Goal: Information Seeking & Learning: Learn about a topic

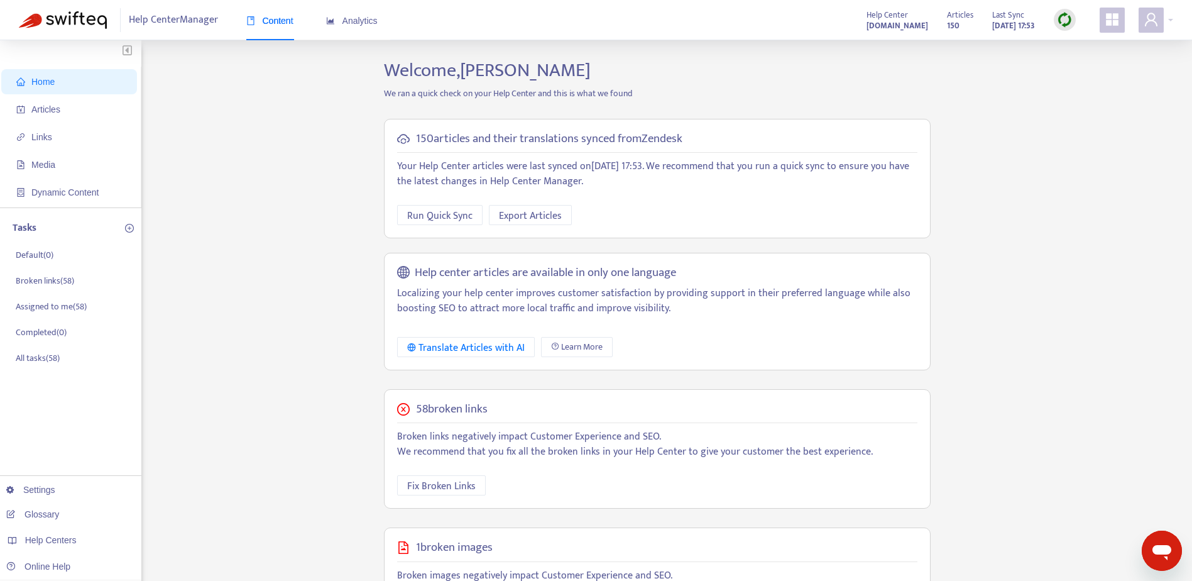
click at [1059, 23] on img at bounding box center [1065, 20] width 16 height 16
click at [1087, 65] on link "Full Sync" at bounding box center [1086, 65] width 45 height 14
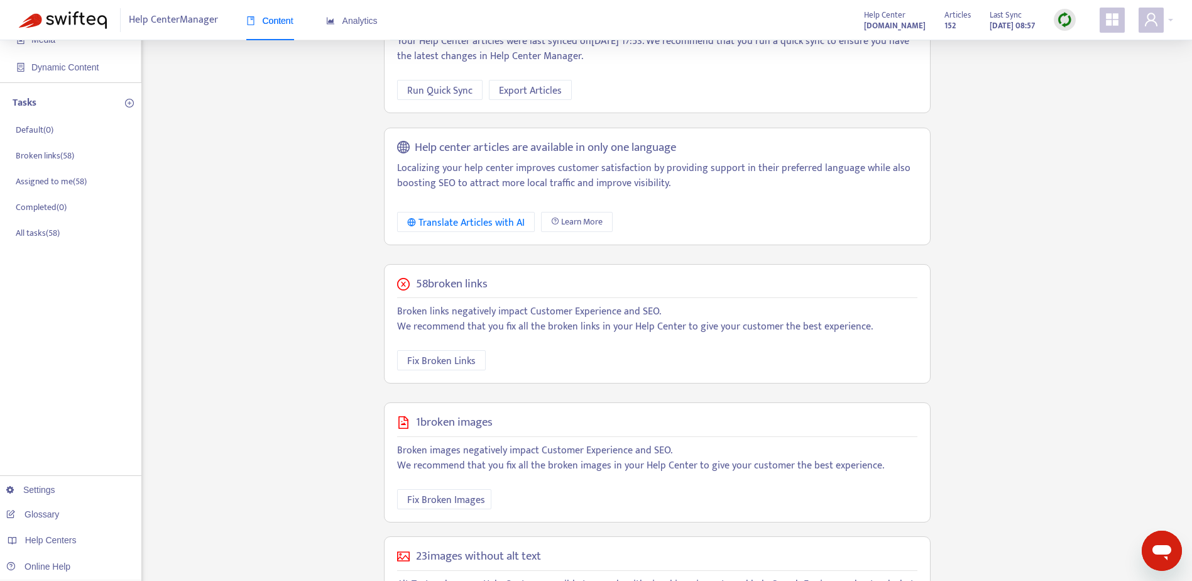
scroll to position [126, 0]
click at [446, 280] on h5 "58 broken links" at bounding box center [452, 284] width 72 height 14
click at [447, 359] on span "Fix Broken Links" at bounding box center [441, 361] width 68 height 16
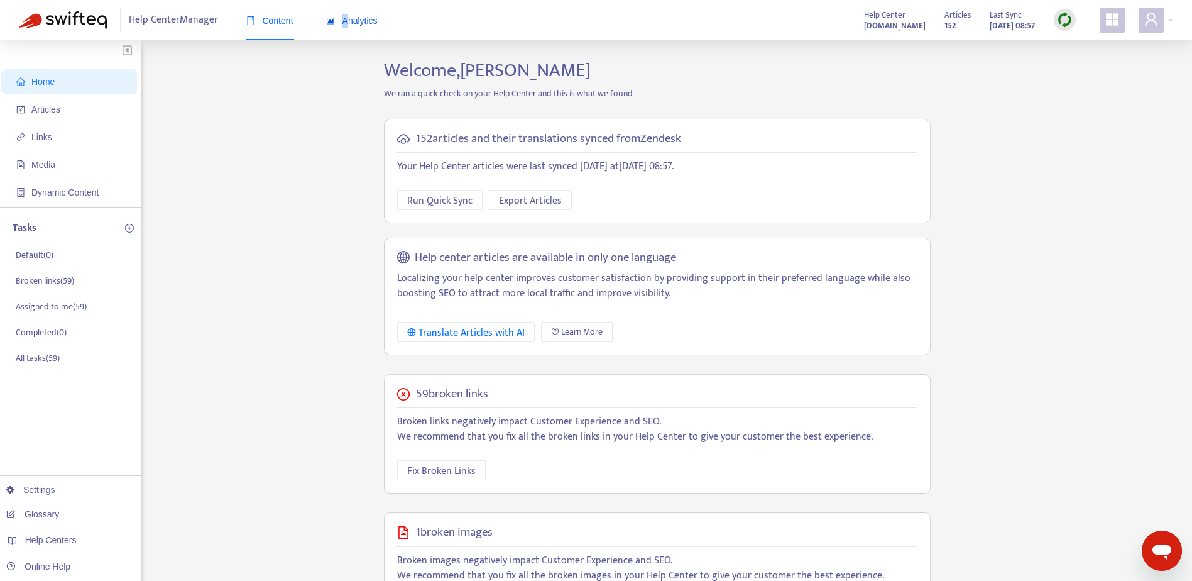
click at [346, 22] on span "Analytics" at bounding box center [352, 21] width 52 height 10
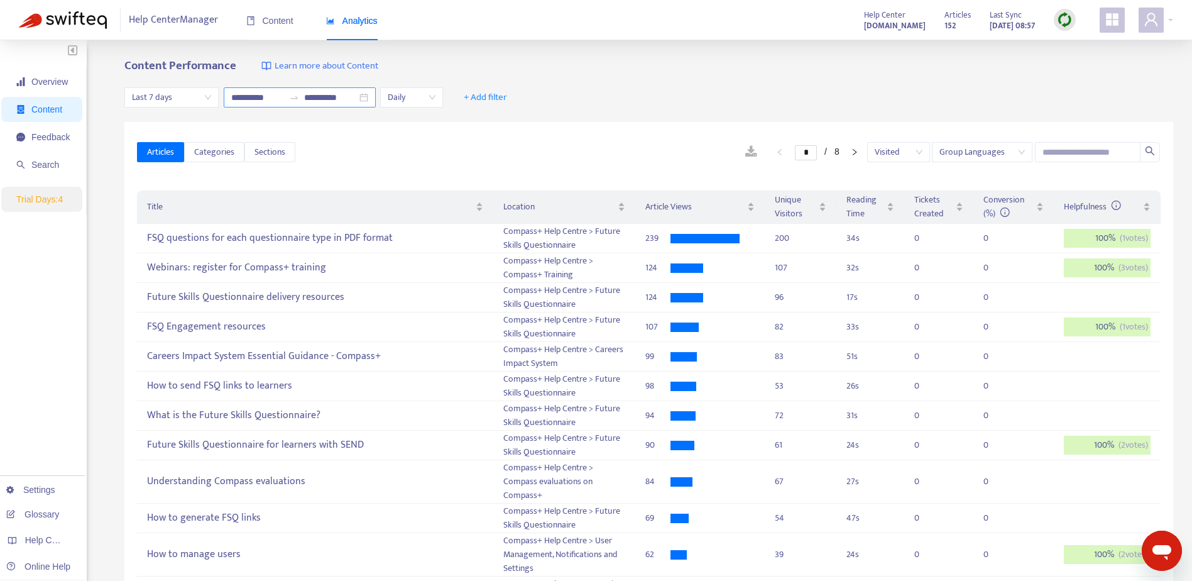
drag, startPoint x: 346, startPoint y: 22, endPoint x: 392, endPoint y: 101, distance: 91.5
click at [376, 101] on div "**********" at bounding box center [300, 97] width 152 height 20
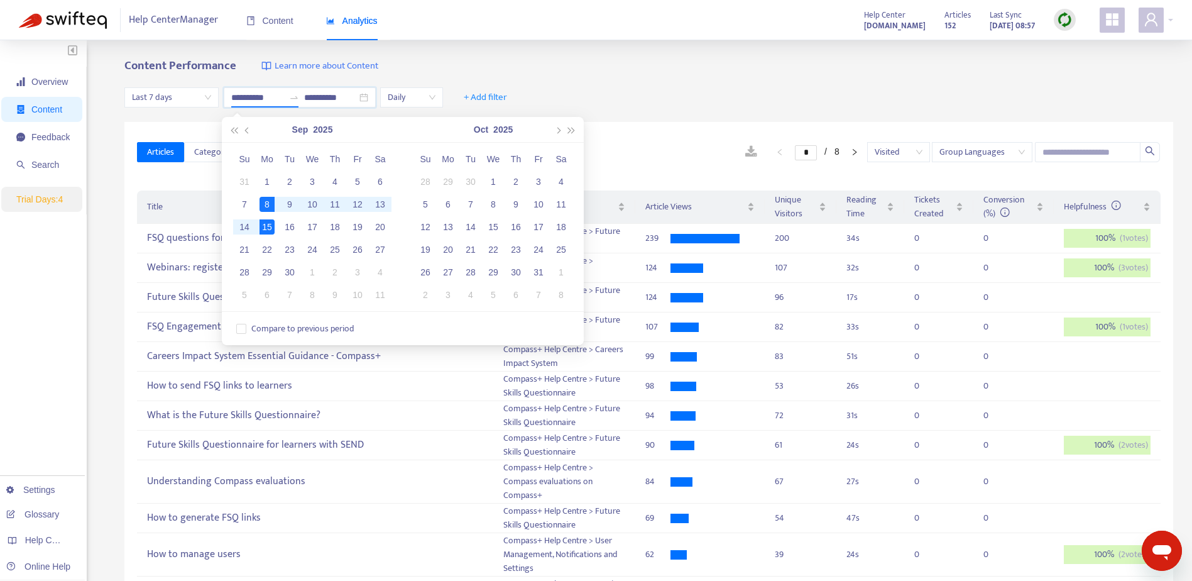
type input "**********"
click at [266, 204] on div "8" at bounding box center [267, 204] width 15 height 15
type input "**********"
click at [244, 229] on div "14" at bounding box center [244, 226] width 15 height 15
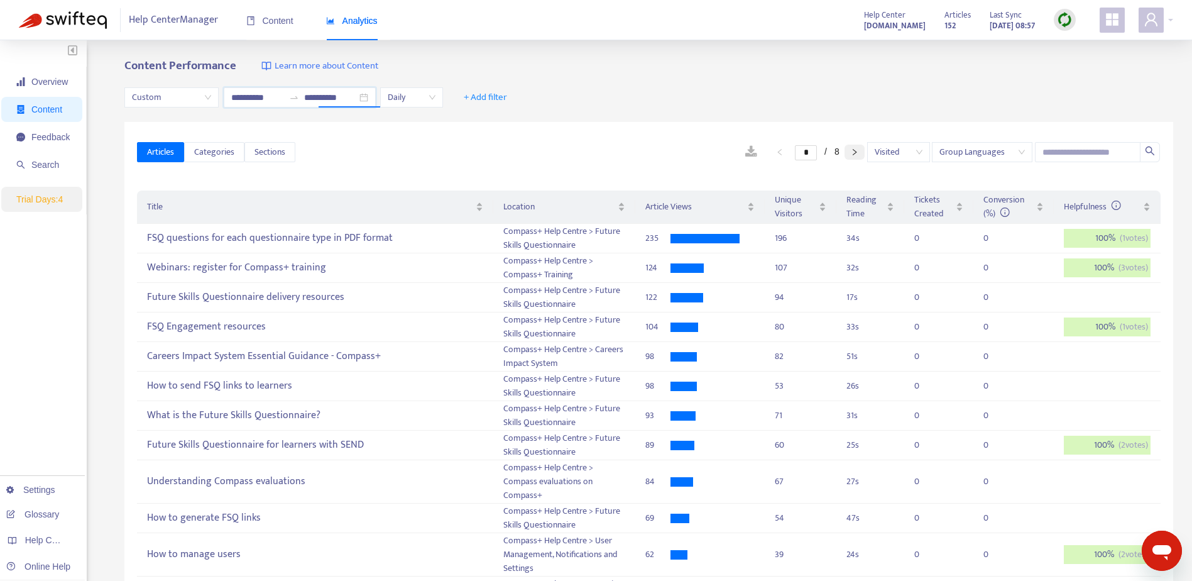
click at [852, 154] on icon "right" at bounding box center [855, 152] width 8 height 8
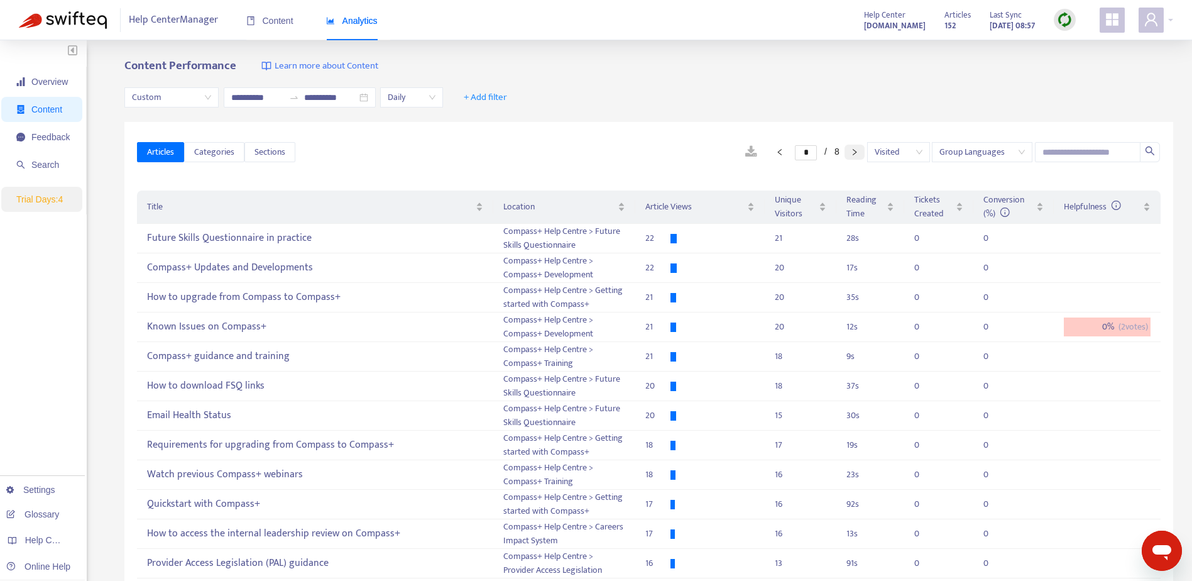
click at [852, 154] on icon "right" at bounding box center [855, 152] width 8 height 8
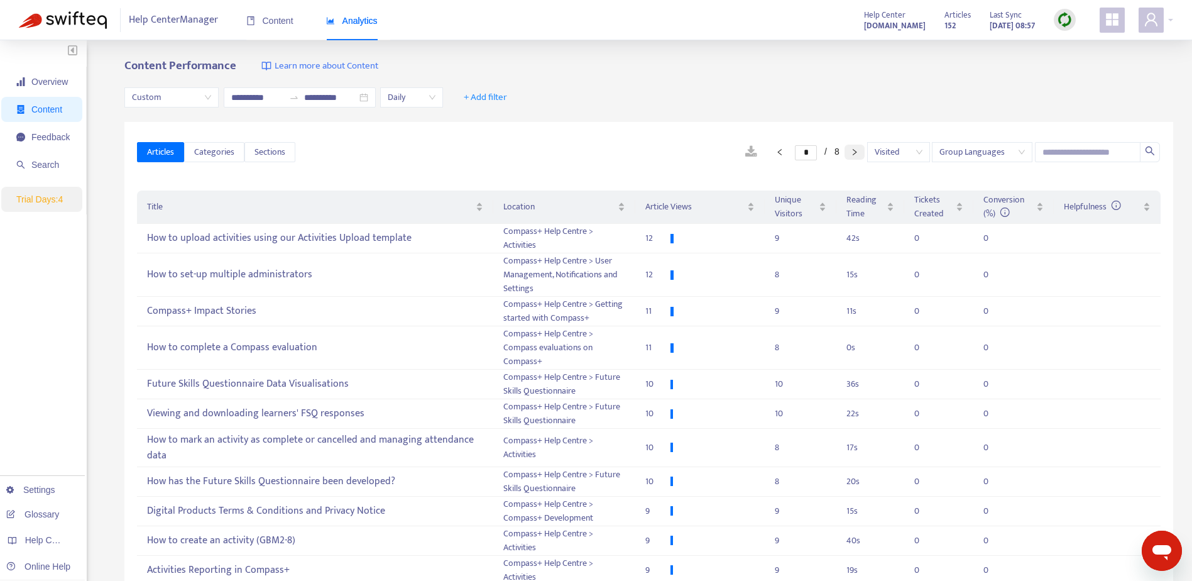
click at [852, 154] on icon "right" at bounding box center [855, 152] width 8 height 8
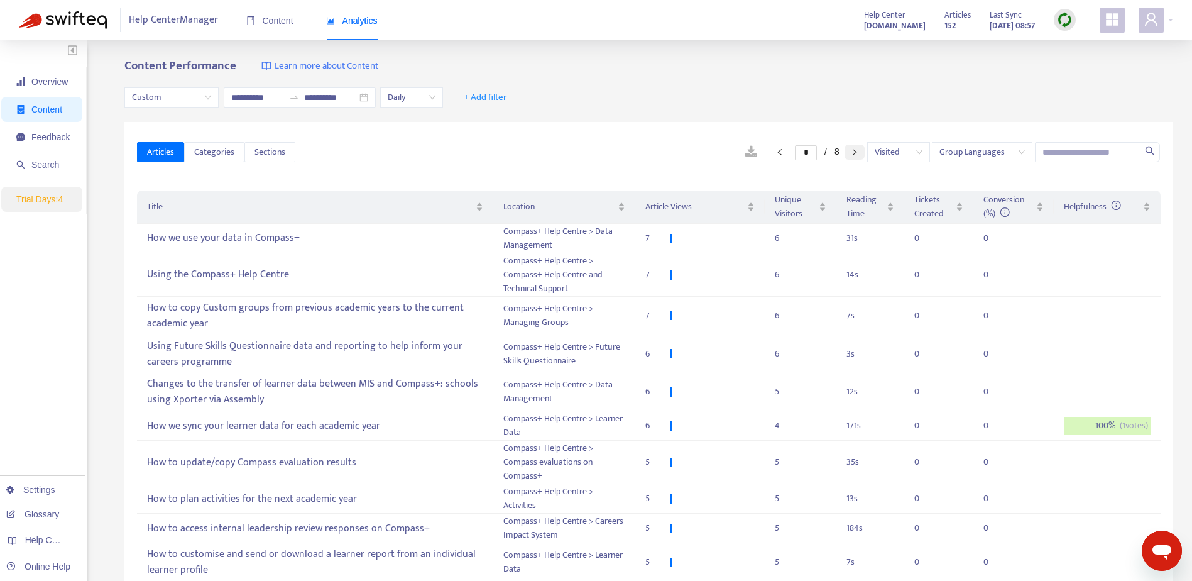
click at [852, 154] on icon "right" at bounding box center [855, 152] width 8 height 8
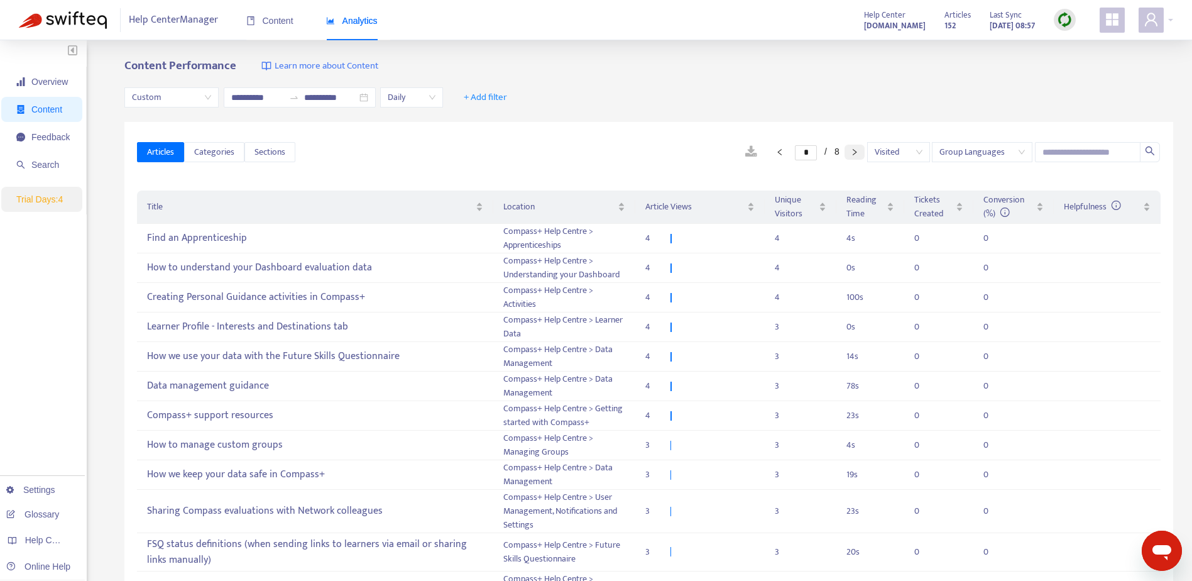
click at [852, 154] on icon "right" at bounding box center [855, 152] width 8 height 8
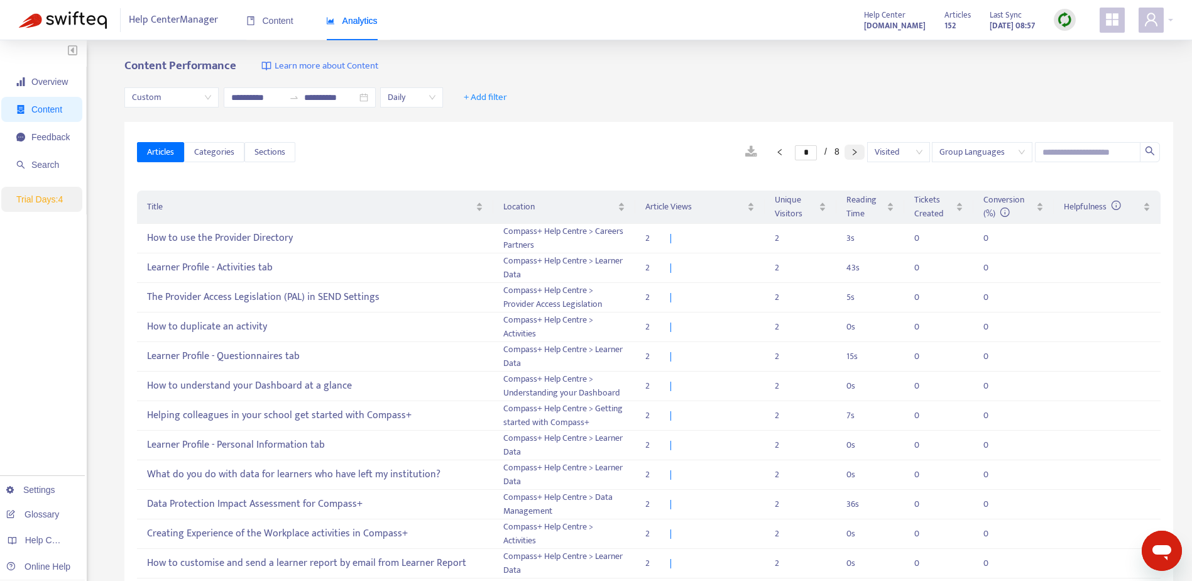
click at [852, 154] on icon "right" at bounding box center [855, 152] width 8 height 8
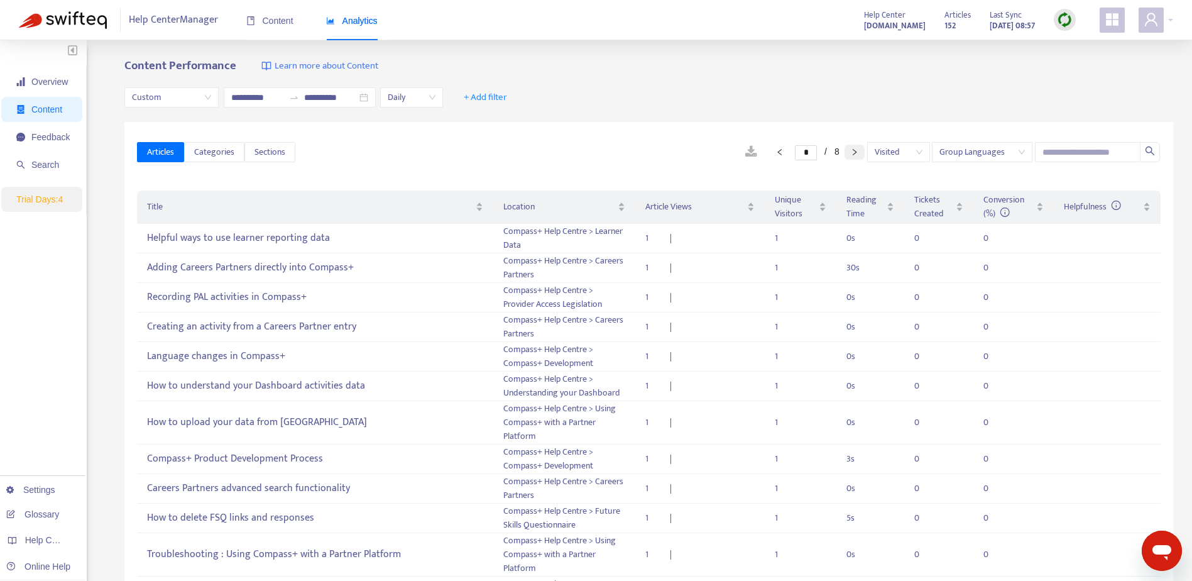
click at [852, 154] on icon "right" at bounding box center [855, 152] width 8 height 8
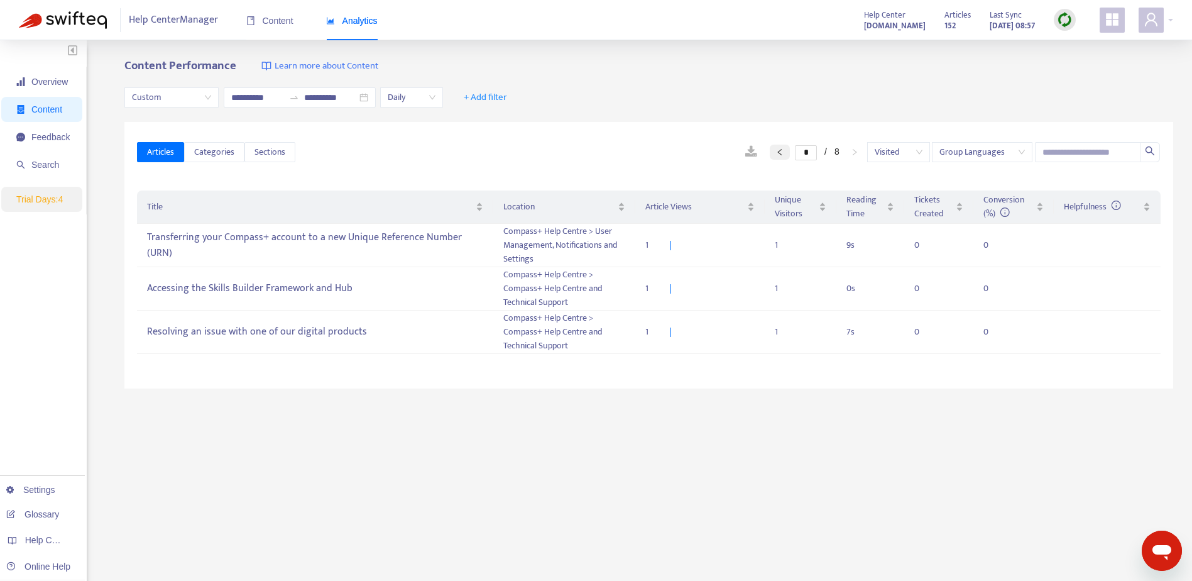
click at [776, 153] on icon "left" at bounding box center [780, 152] width 8 height 8
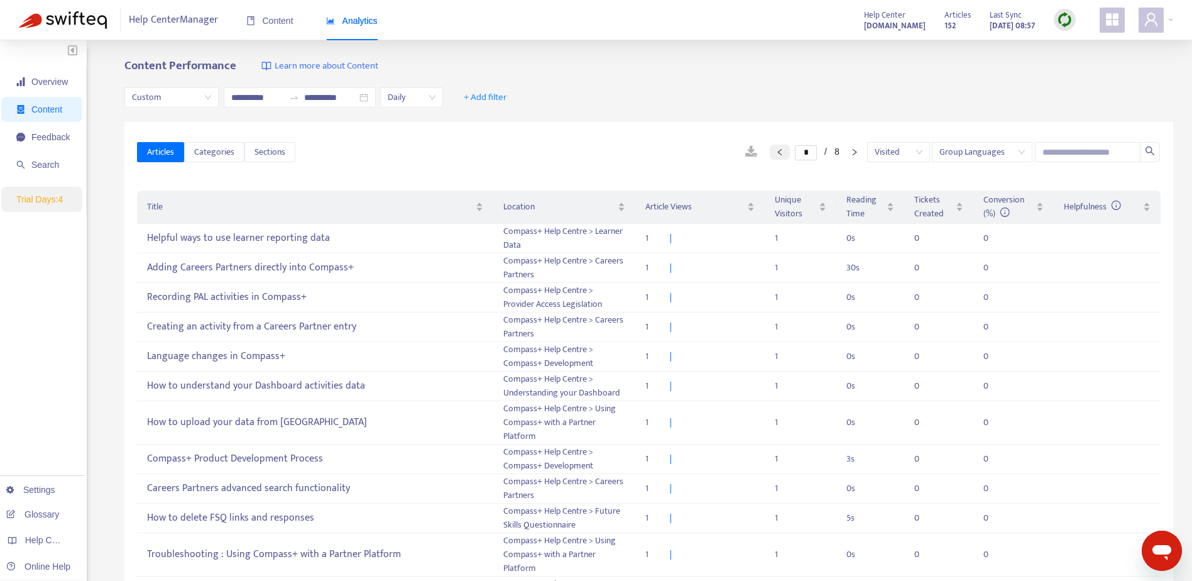
click at [776, 153] on icon "left" at bounding box center [780, 152] width 8 height 8
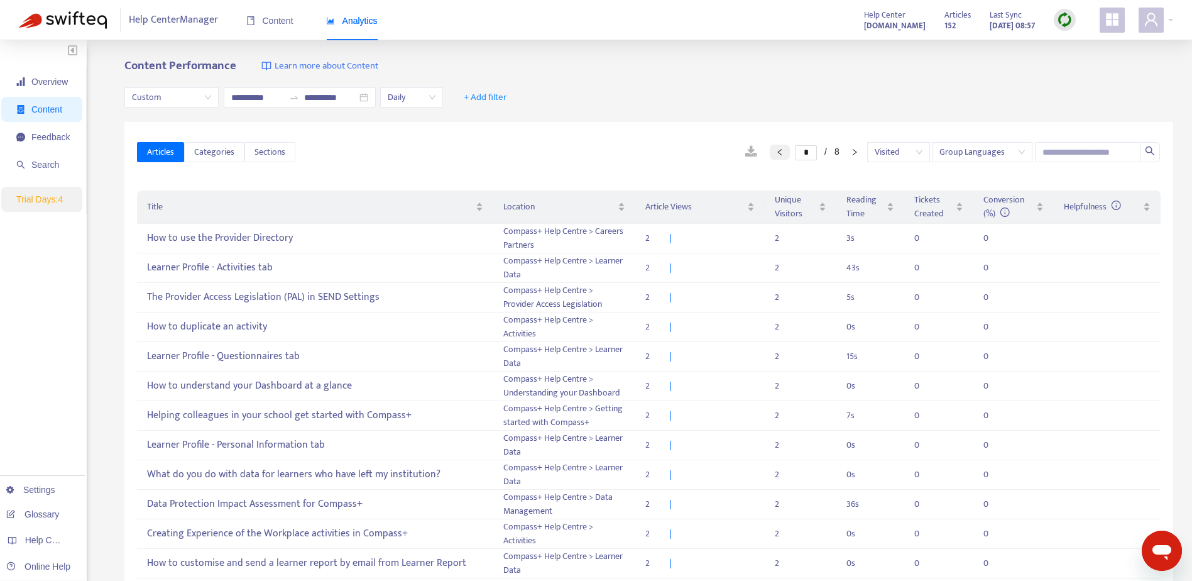
click at [776, 153] on icon "left" at bounding box center [780, 152] width 8 height 8
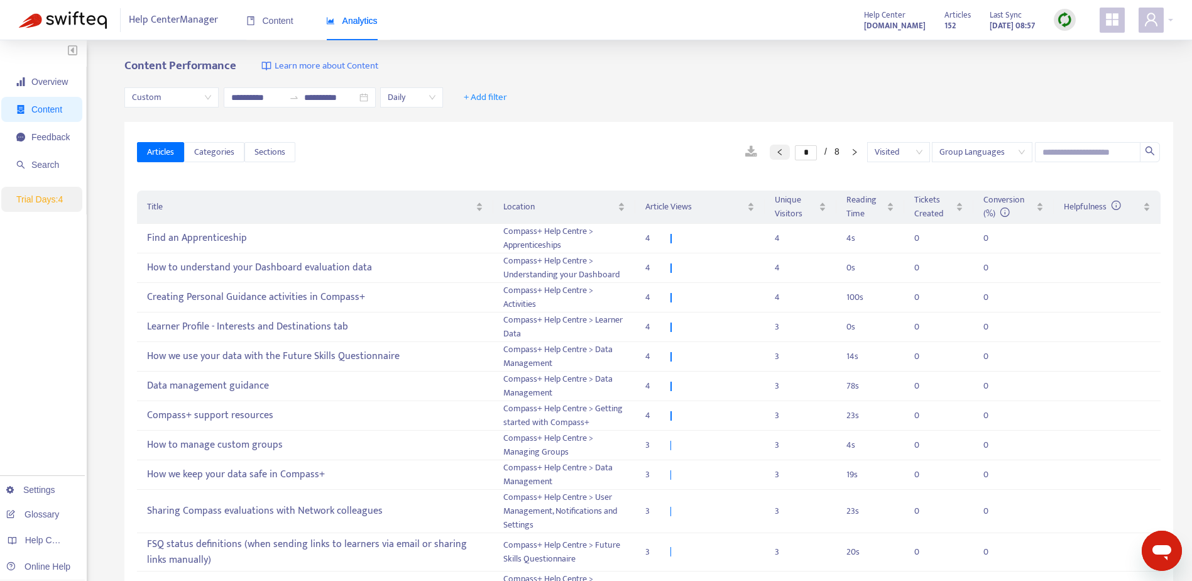
click at [776, 153] on icon "left" at bounding box center [780, 152] width 8 height 8
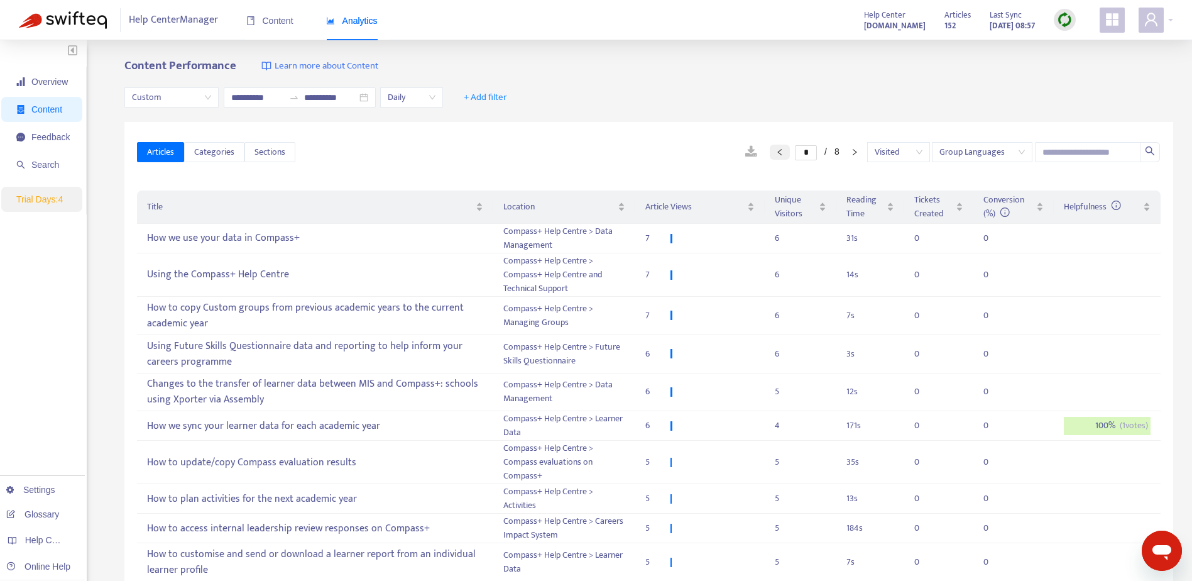
click at [776, 153] on icon "left" at bounding box center [780, 152] width 8 height 8
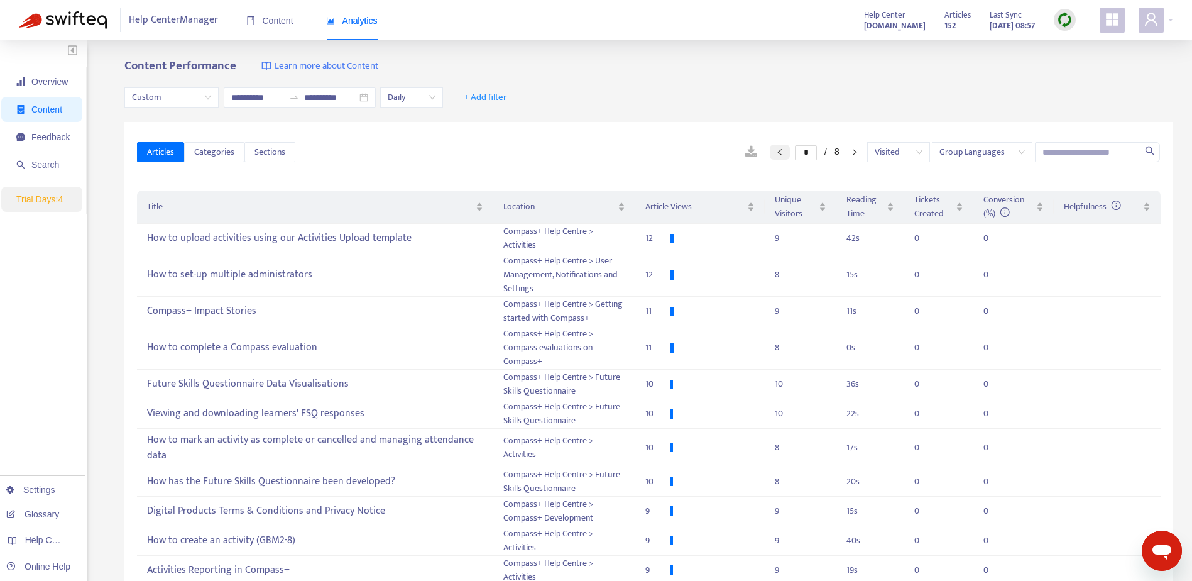
click at [776, 153] on icon "left" at bounding box center [780, 152] width 8 height 8
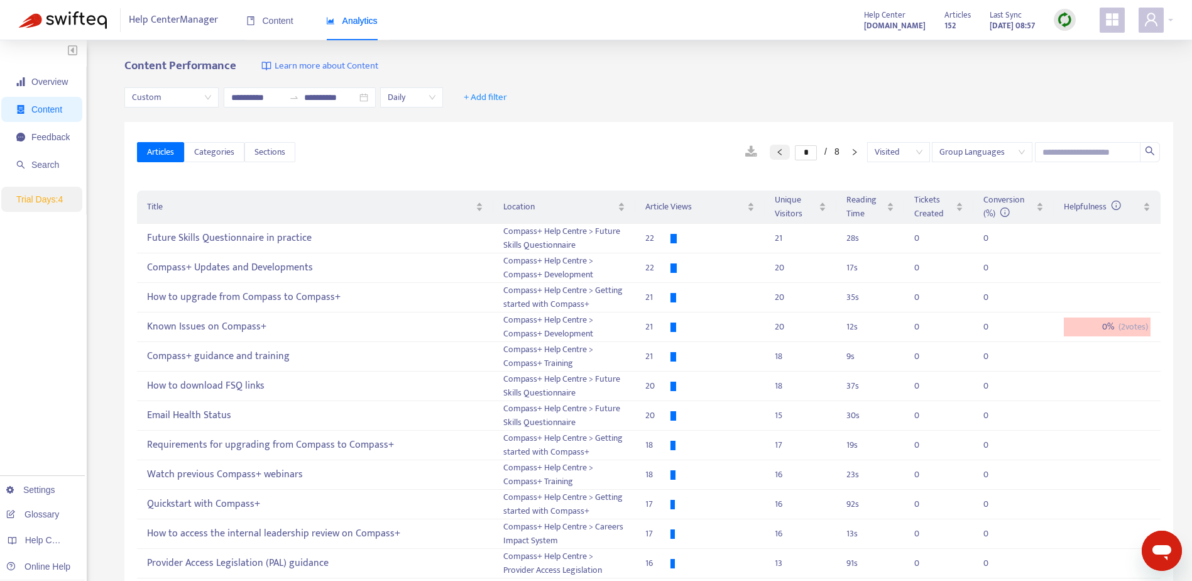
click at [776, 153] on icon "left" at bounding box center [780, 152] width 8 height 8
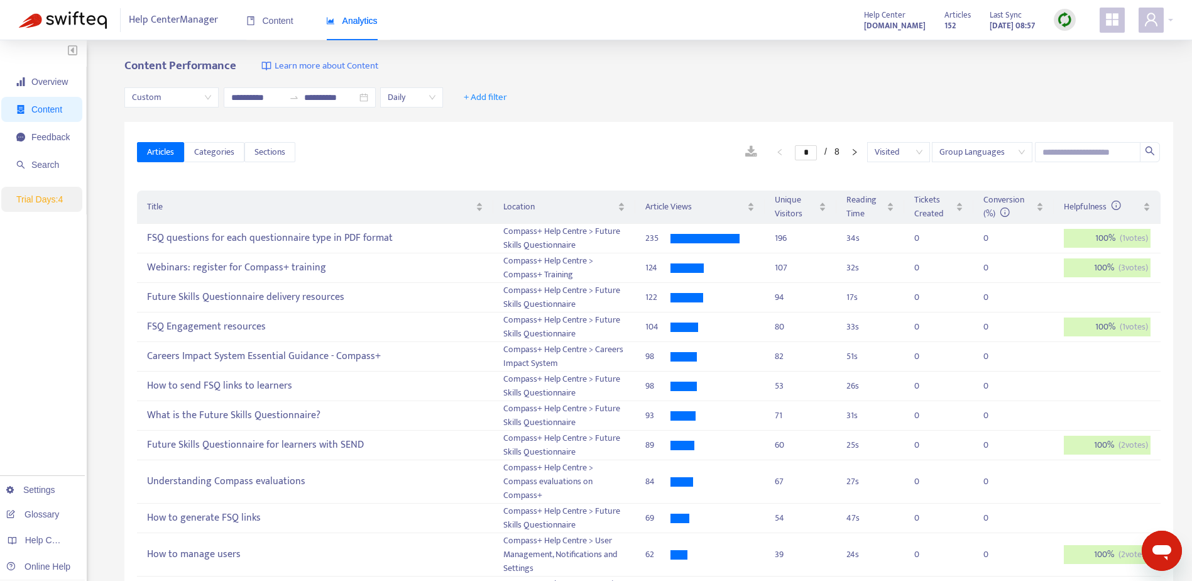
type input "*"
click at [733, 153] on link at bounding box center [751, 152] width 37 height 19
click at [224, 152] on span "Categories" at bounding box center [214, 152] width 40 height 14
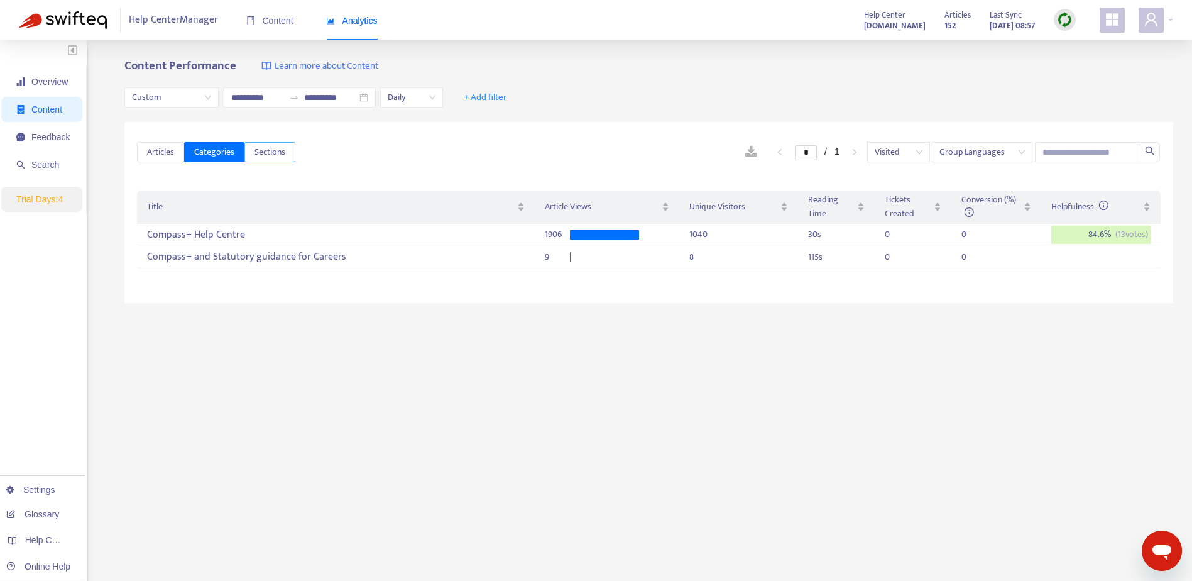
click at [278, 153] on span "Sections" at bounding box center [270, 152] width 31 height 14
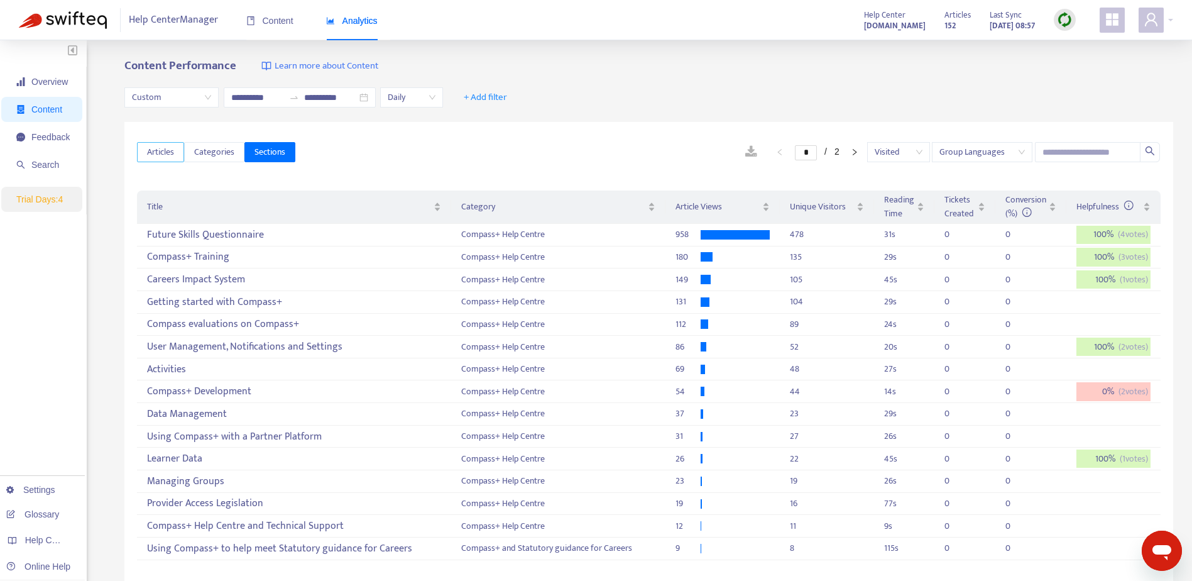
click at [177, 155] on button "Articles" at bounding box center [160, 152] width 47 height 20
